Goal: Check status: Check status

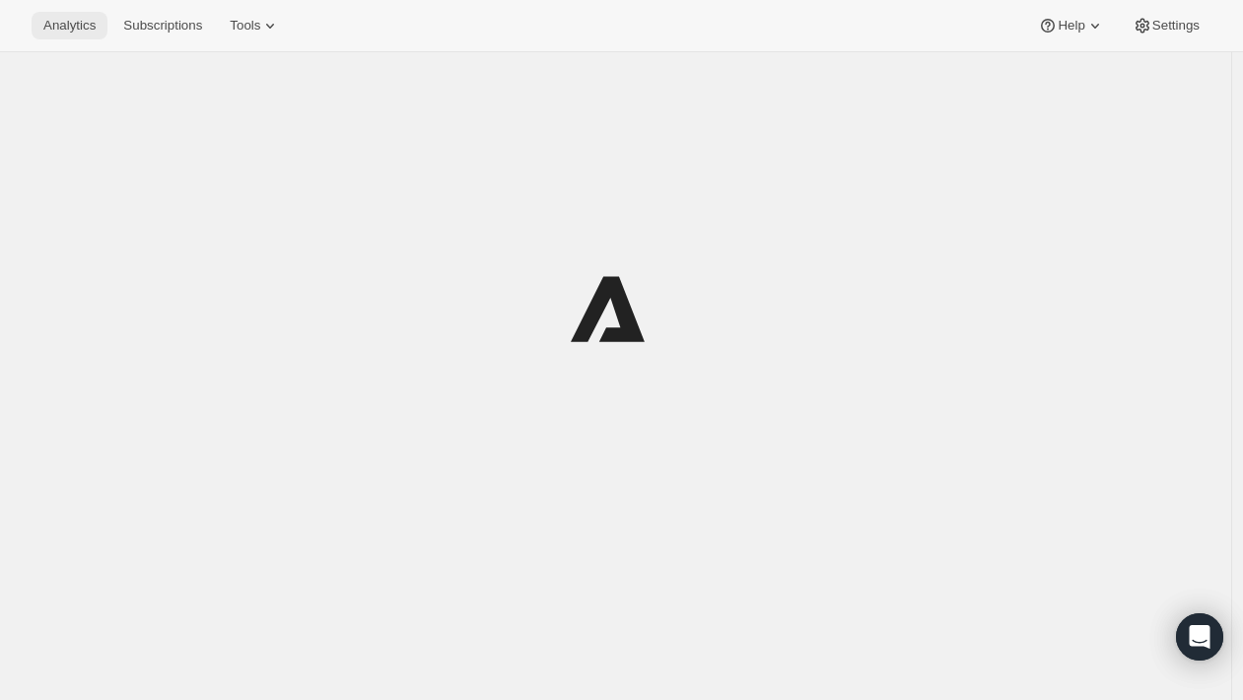
click at [79, 28] on span "Analytics" at bounding box center [69, 26] width 52 height 16
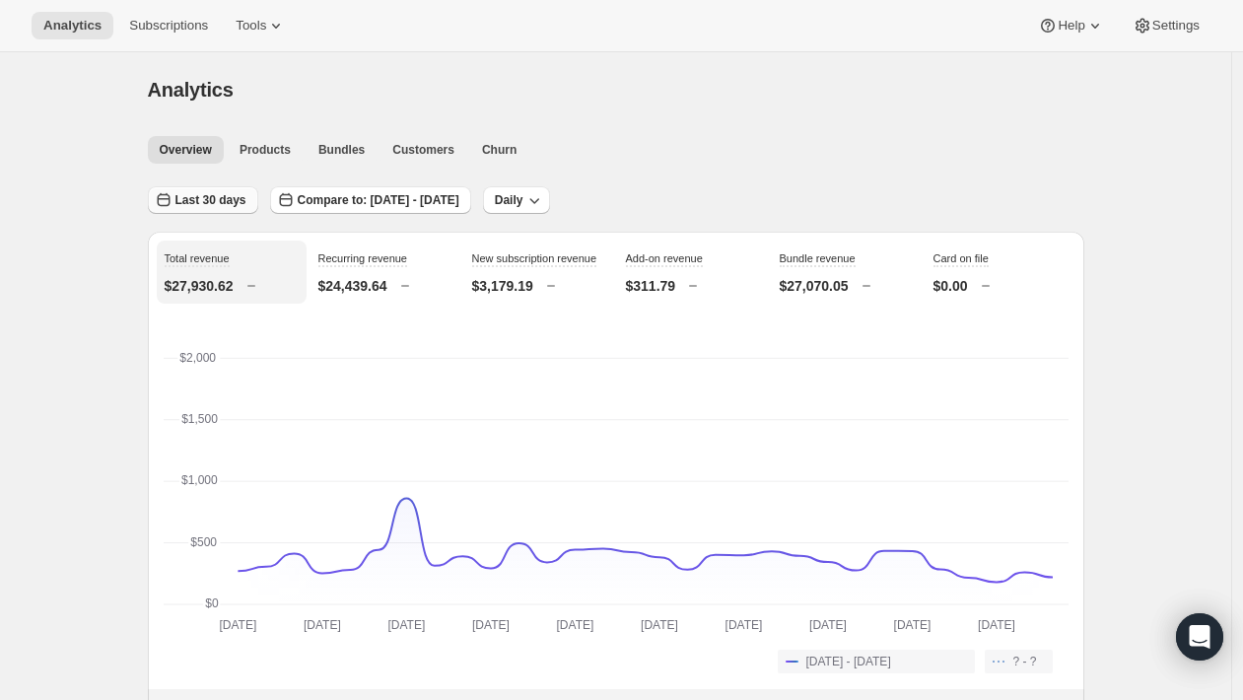
click at [197, 202] on span "Last 30 days" at bounding box center [210, 200] width 71 height 16
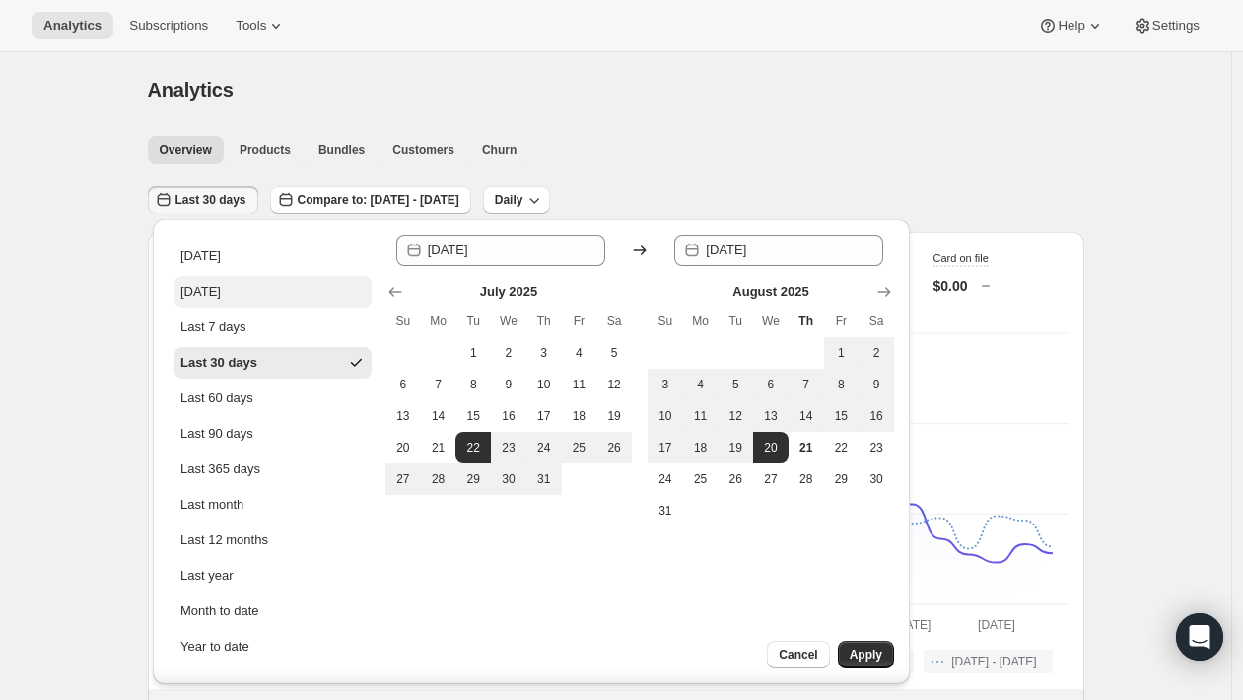
click at [239, 298] on button "[DATE]" at bounding box center [272, 292] width 197 height 32
type input "[DATE]"
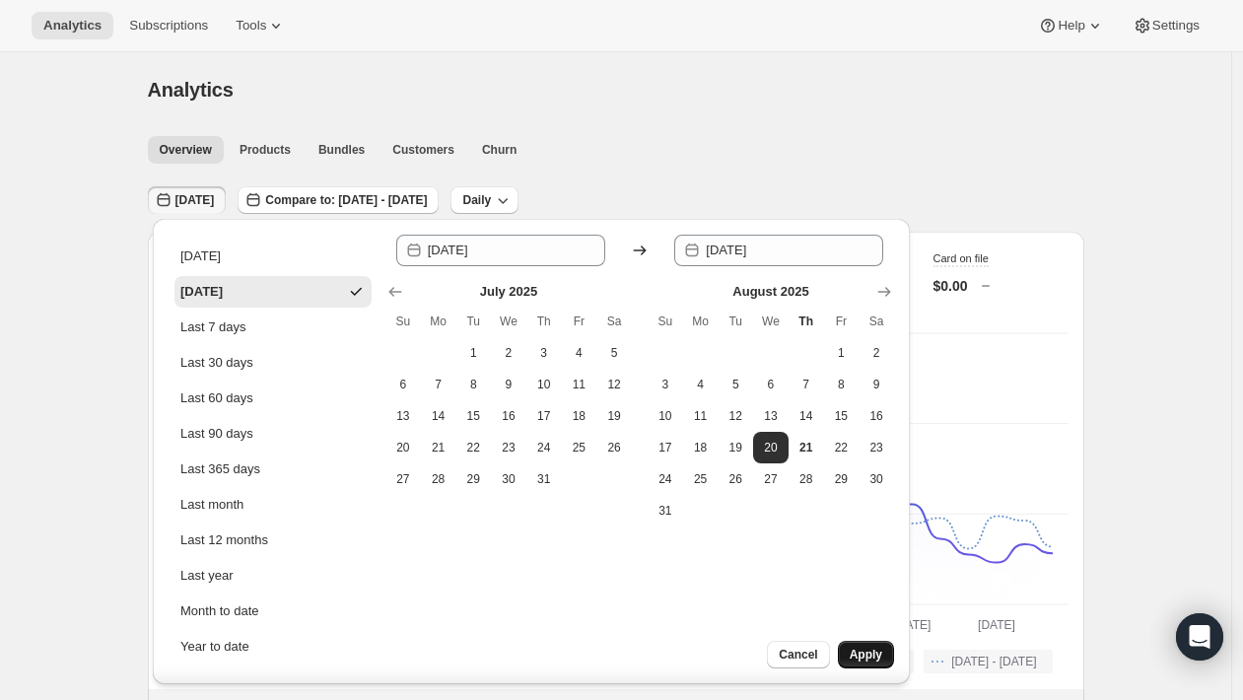
click at [865, 646] on span "Apply" at bounding box center [865, 654] width 33 height 16
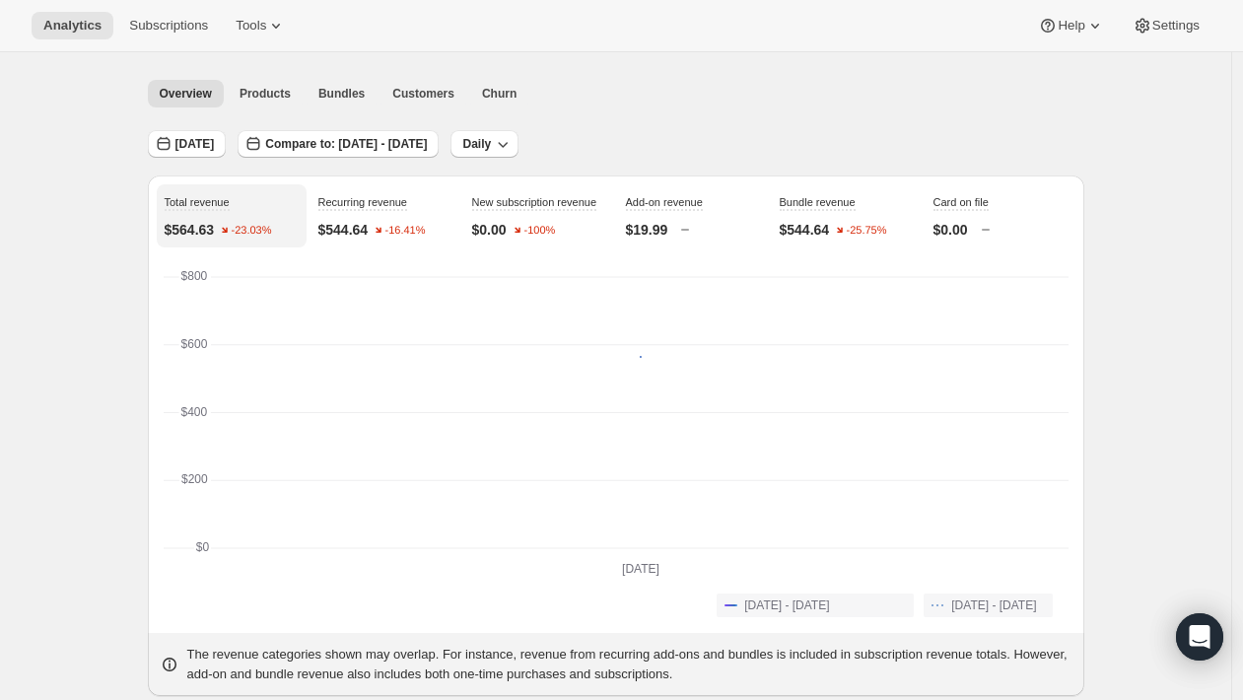
scroll to position [52, 0]
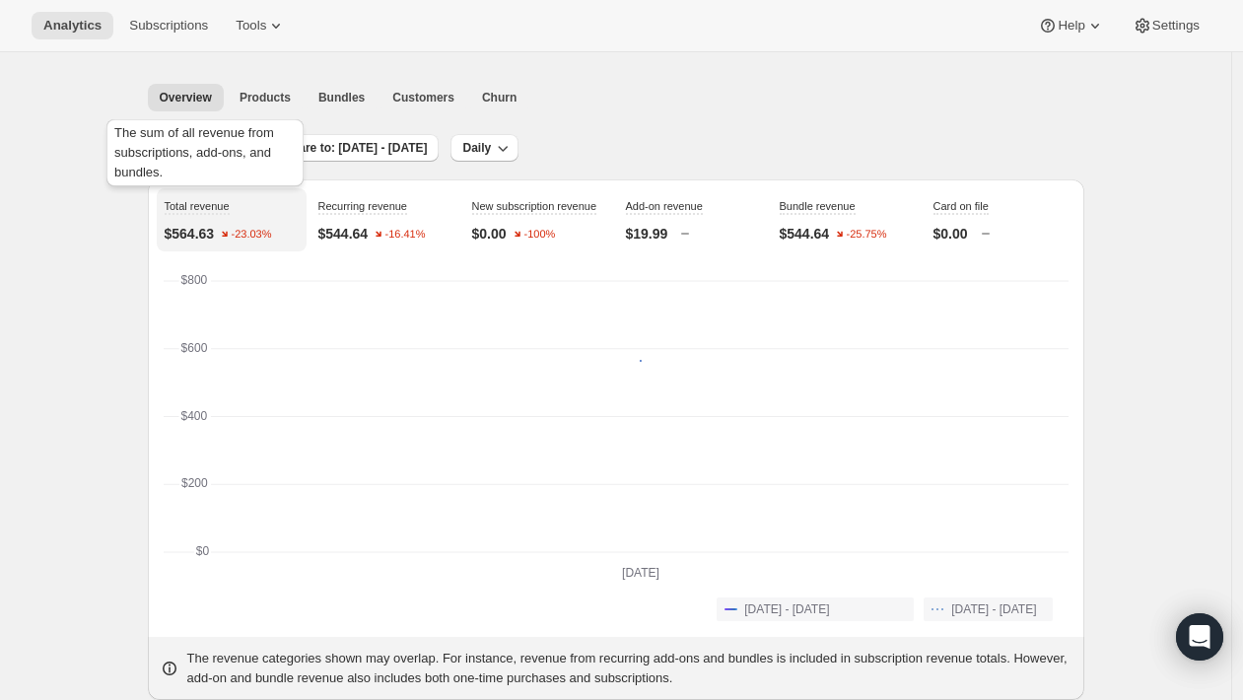
click at [206, 153] on div "The sum of all revenue from subscriptions, add-ons, and bundles." at bounding box center [204, 156] width 205 height 83
click at [194, 155] on span "[DATE]" at bounding box center [194, 148] width 39 height 16
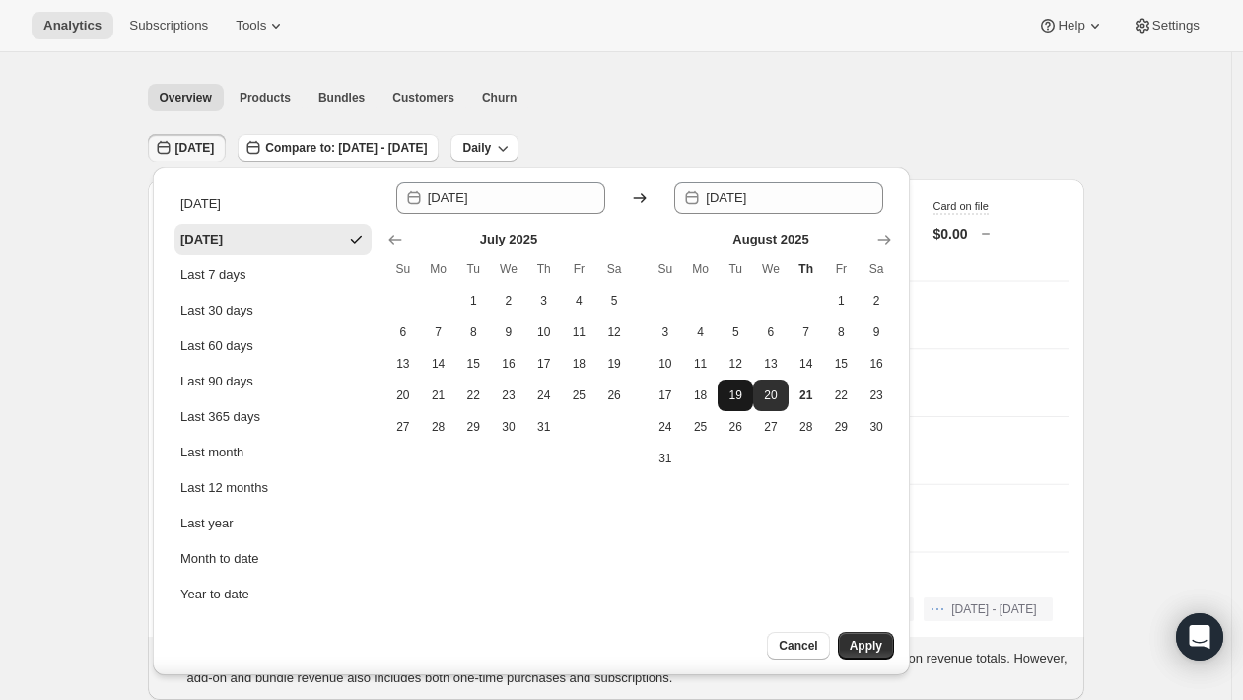
click at [734, 396] on span "19" at bounding box center [735, 395] width 20 height 16
type input "[DATE]"
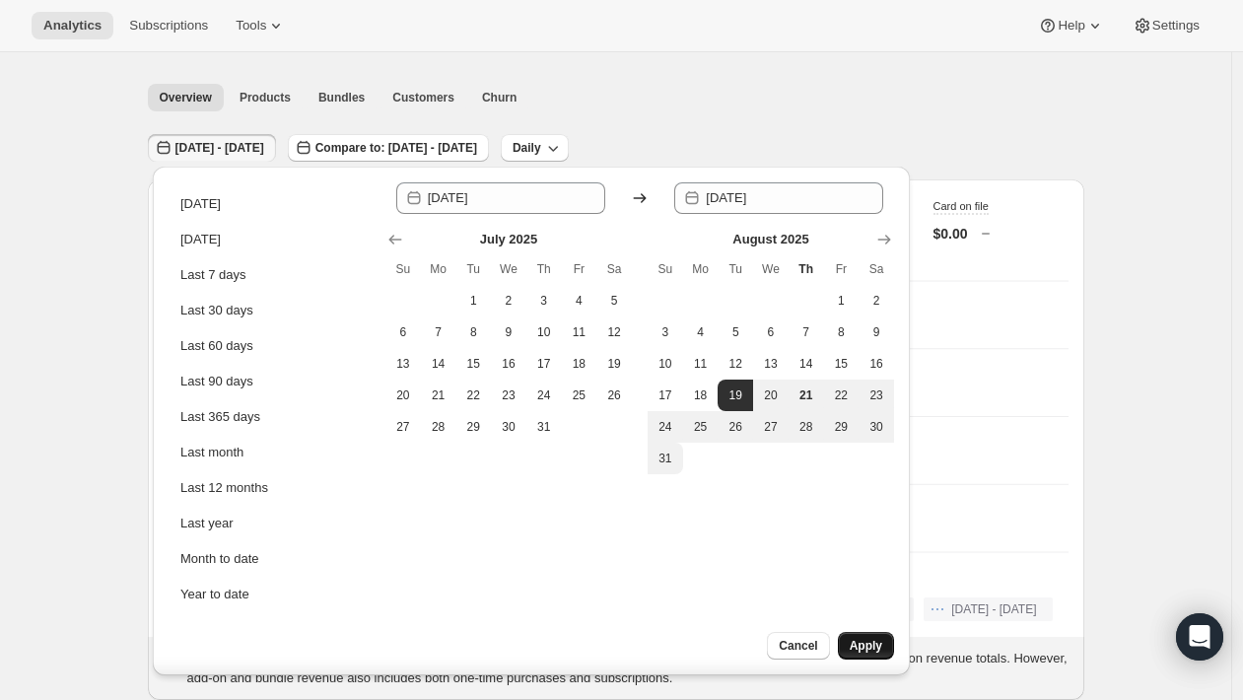
click at [860, 640] on span "Apply" at bounding box center [865, 646] width 33 height 16
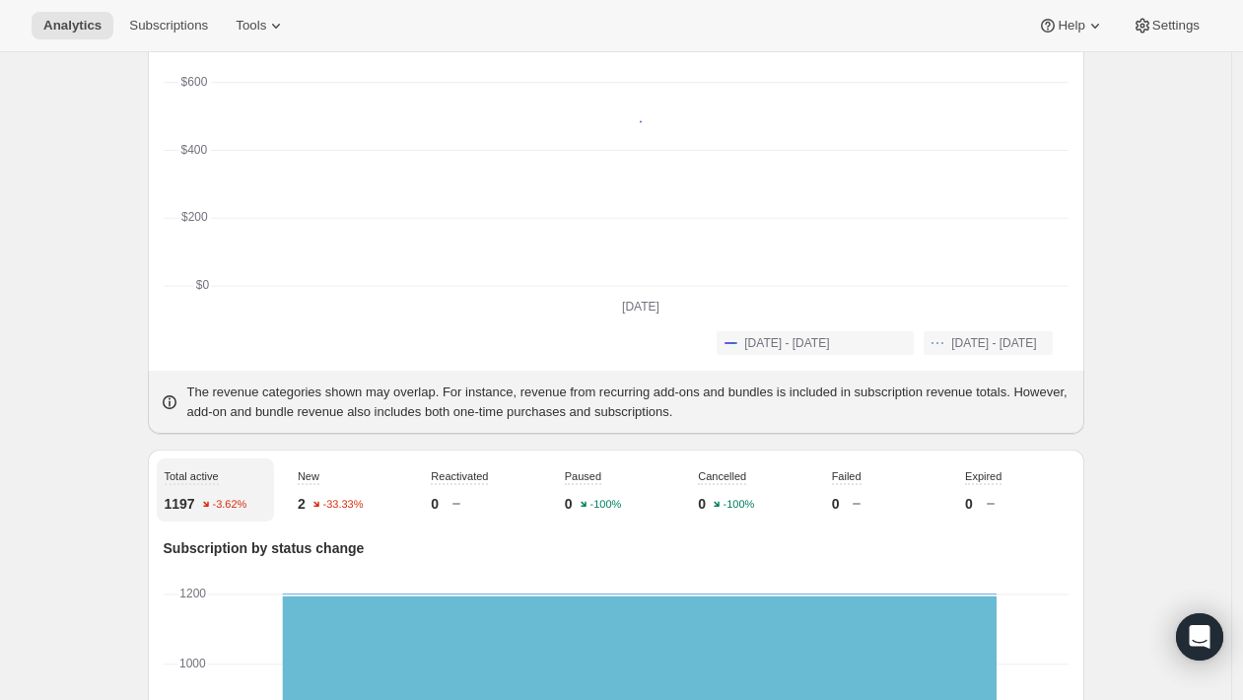
scroll to position [7, 0]
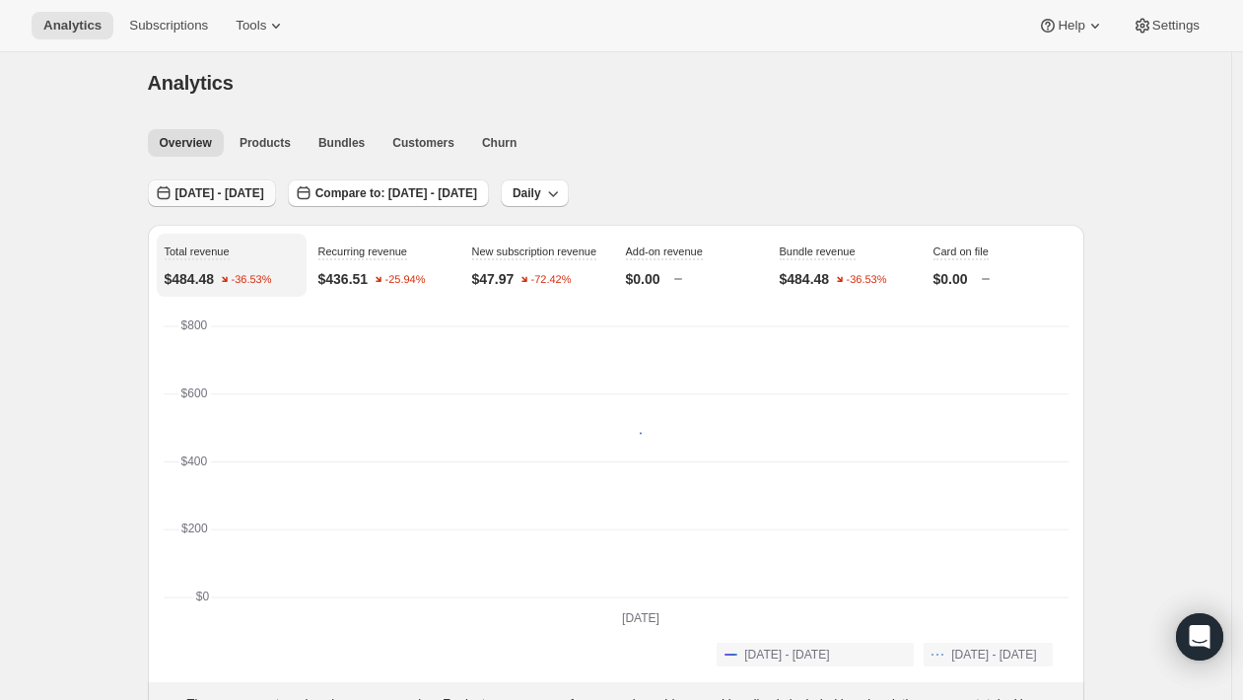
click at [264, 190] on span "[DATE] - [DATE]" at bounding box center [219, 193] width 89 height 16
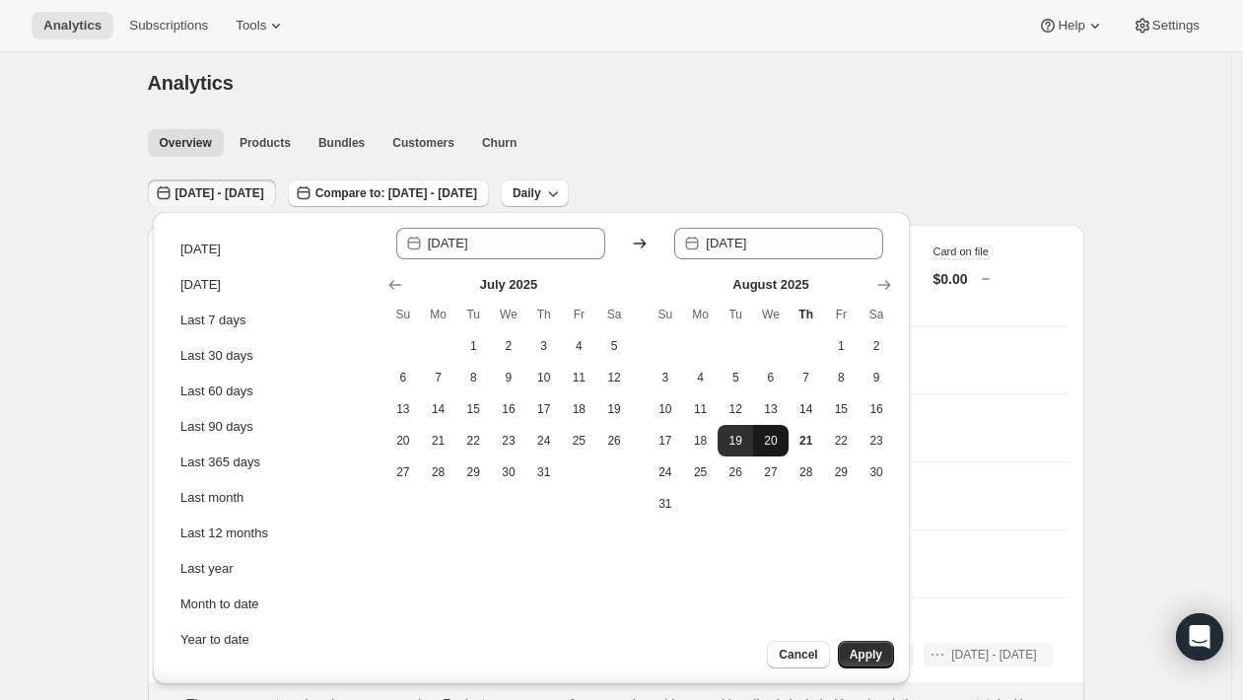
click at [776, 449] on button "20" at bounding box center [770, 441] width 35 height 32
type input "[DATE]"
click at [766, 437] on span "20" at bounding box center [771, 441] width 20 height 16
type input "[DATE]"
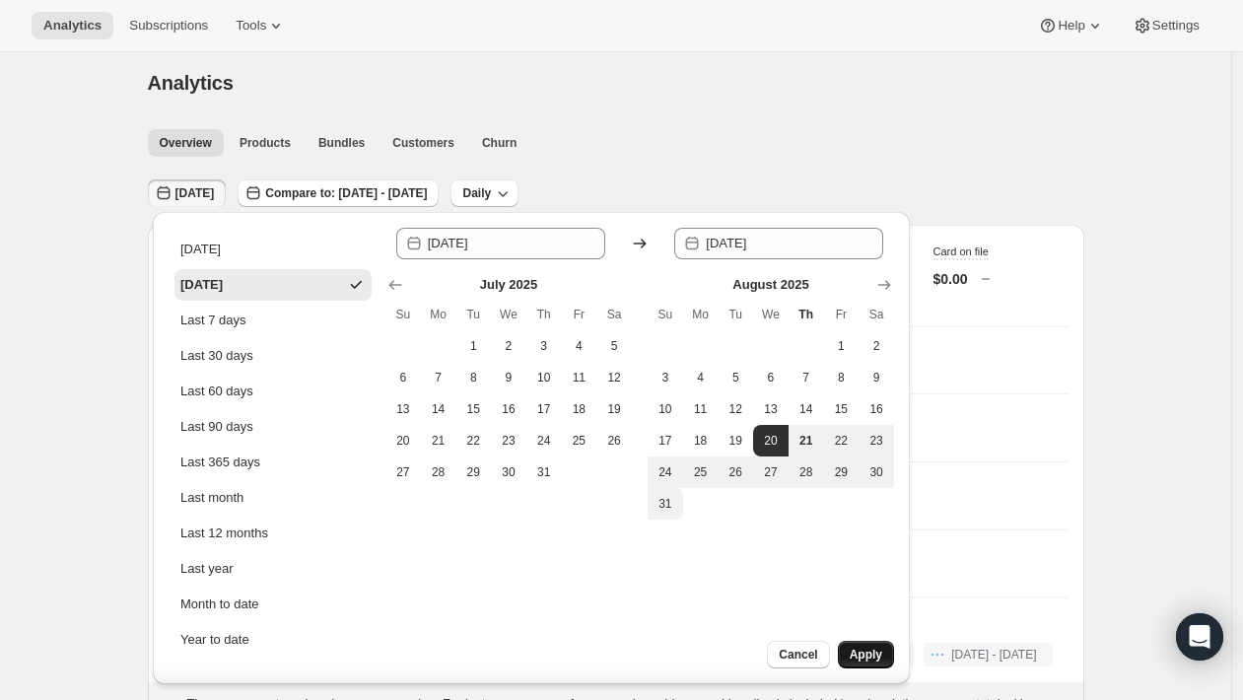
click at [852, 647] on span "Apply" at bounding box center [865, 654] width 33 height 16
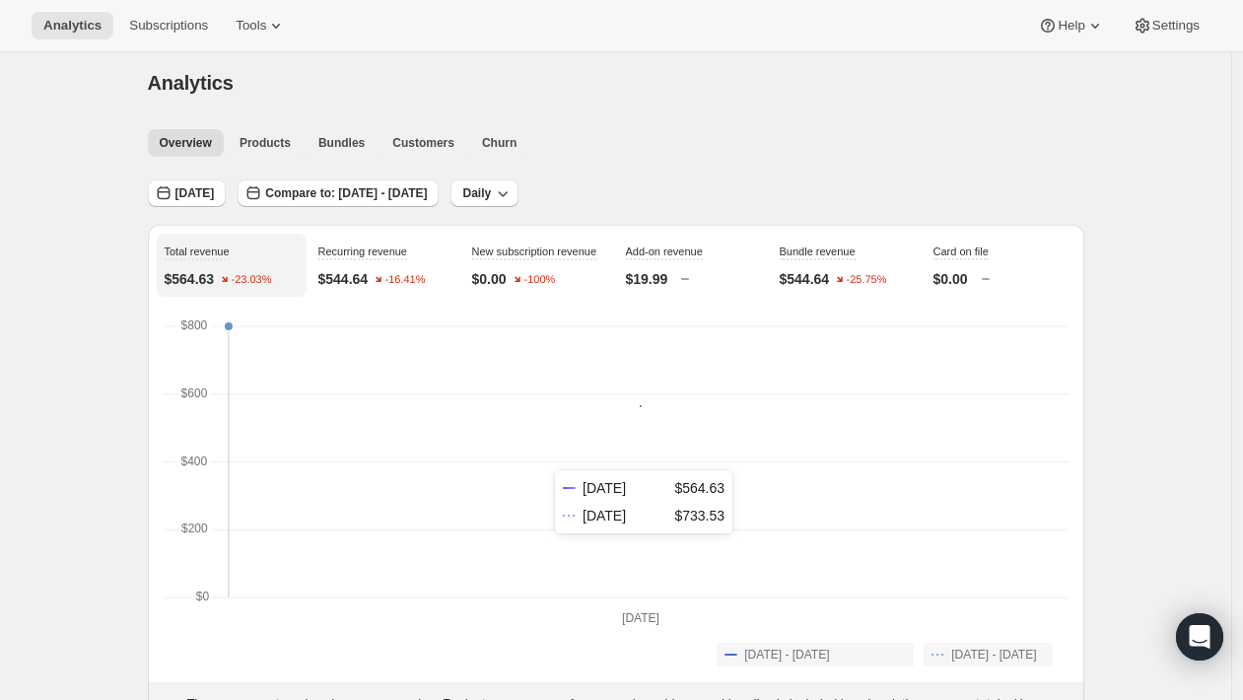
scroll to position [312, 0]
